Goal: Information Seeking & Learning: Learn about a topic

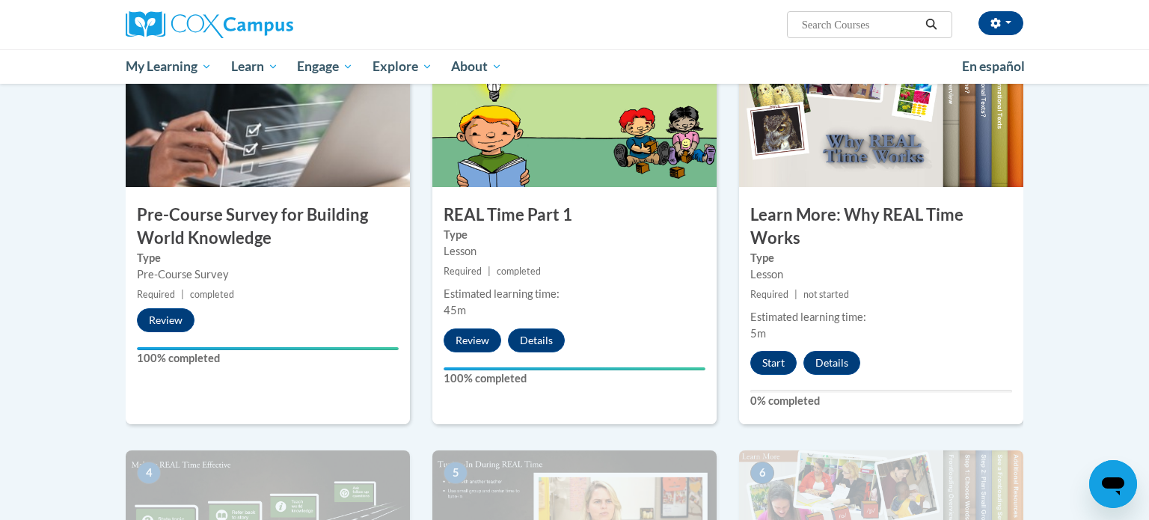
scroll to position [353, 0]
click at [766, 355] on button "Start" at bounding box center [773, 363] width 46 height 24
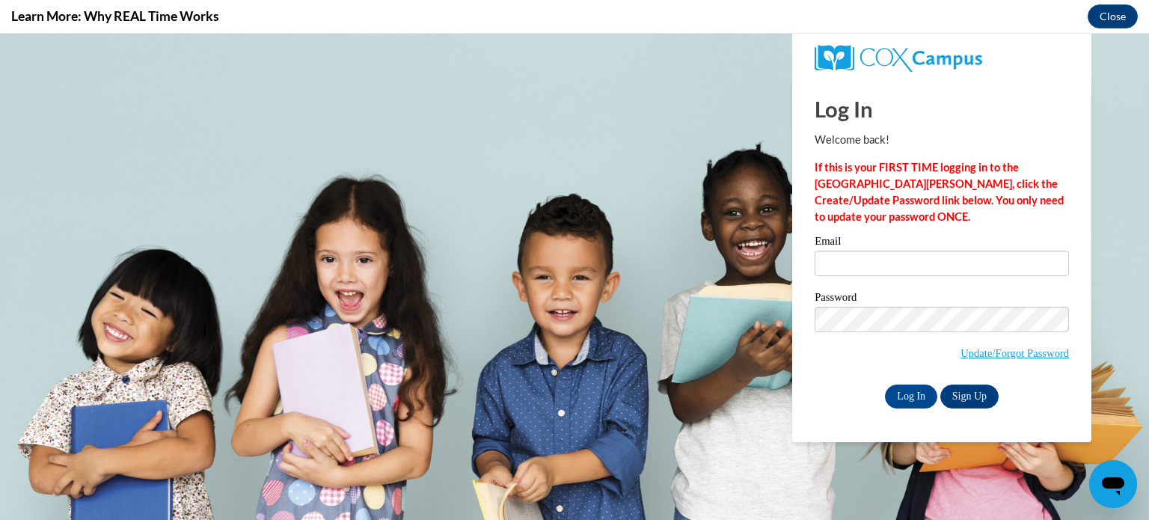
scroll to position [0, 0]
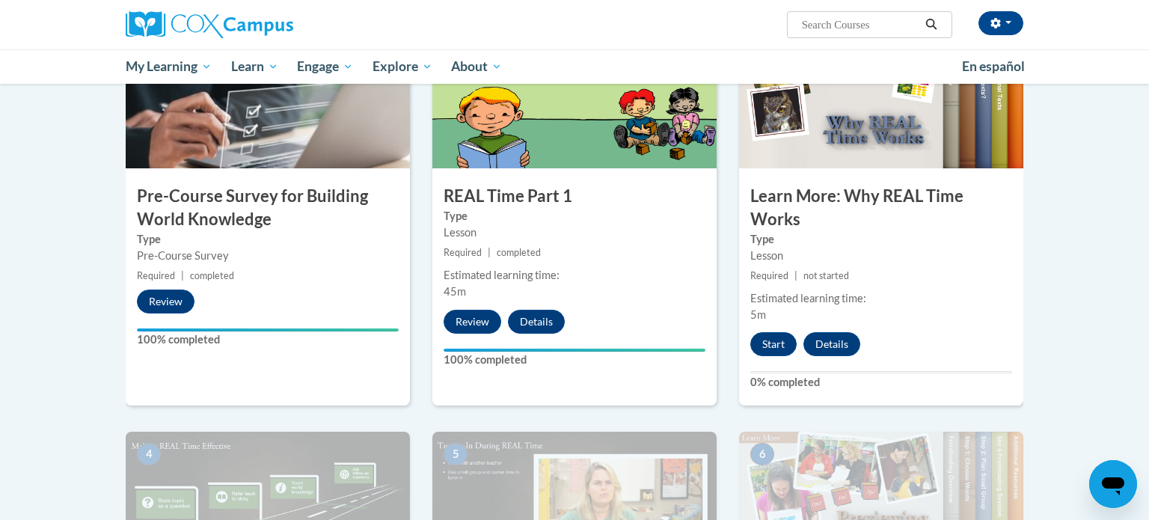
scroll to position [353, 0]
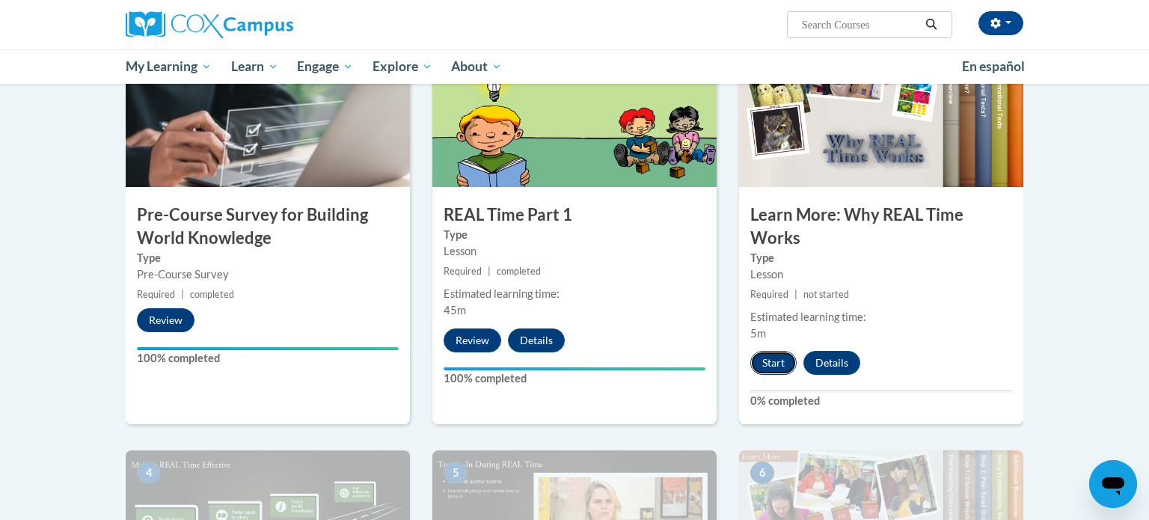
click at [776, 365] on button "Start" at bounding box center [773, 363] width 46 height 24
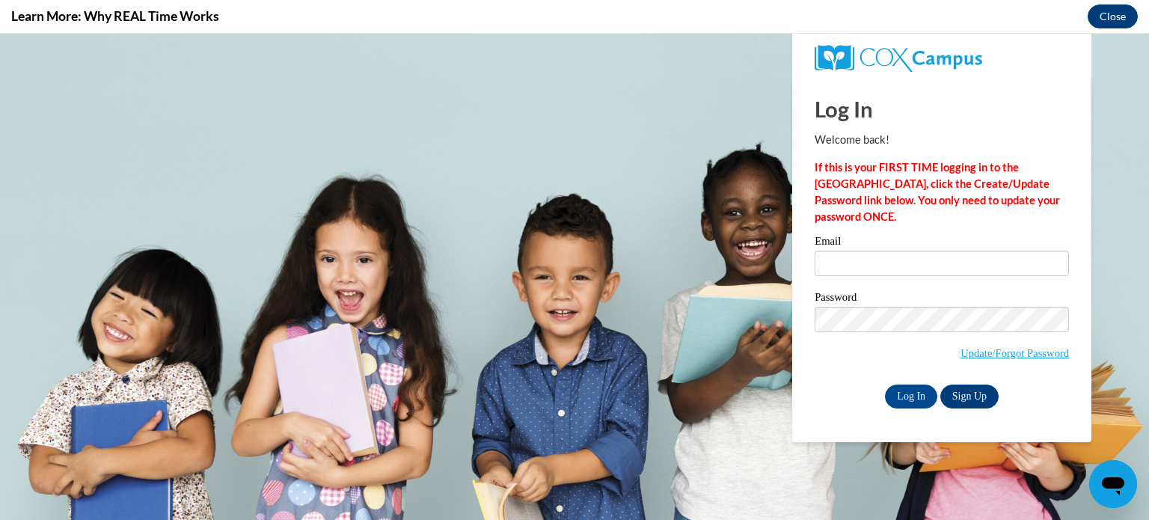
scroll to position [0, 0]
click at [1122, 20] on button "Close" at bounding box center [1113, 16] width 50 height 24
